Goal: Task Accomplishment & Management: Manage account settings

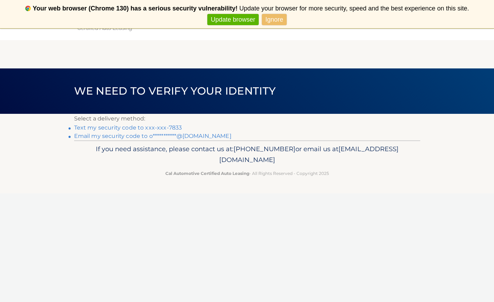
click at [164, 127] on link "Text my security code to xxx-xxx-7833" at bounding box center [128, 127] width 108 height 7
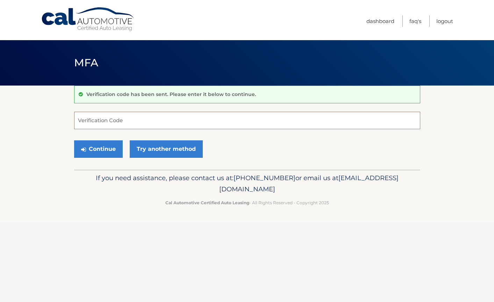
click at [143, 121] on input "Verification Code" at bounding box center [247, 120] width 346 height 17
paste input "560336"
type input "560336"
drag, startPoint x: 269, startPoint y: 150, endPoint x: 261, endPoint y: 150, distance: 8.0
click at [269, 150] on div "Continue Try another method" at bounding box center [247, 150] width 346 height 24
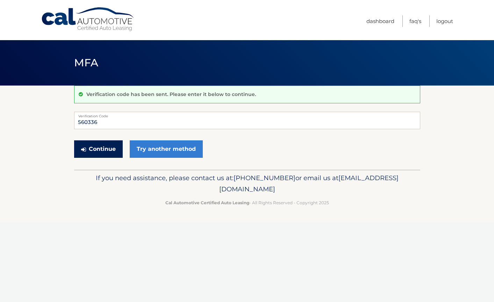
click at [109, 151] on button "Continue" at bounding box center [98, 148] width 49 height 17
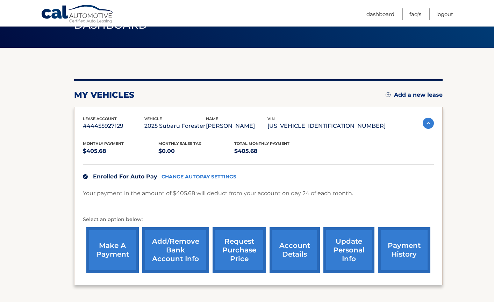
scroll to position [95, 0]
